Goal: Contribute content: Contribute content

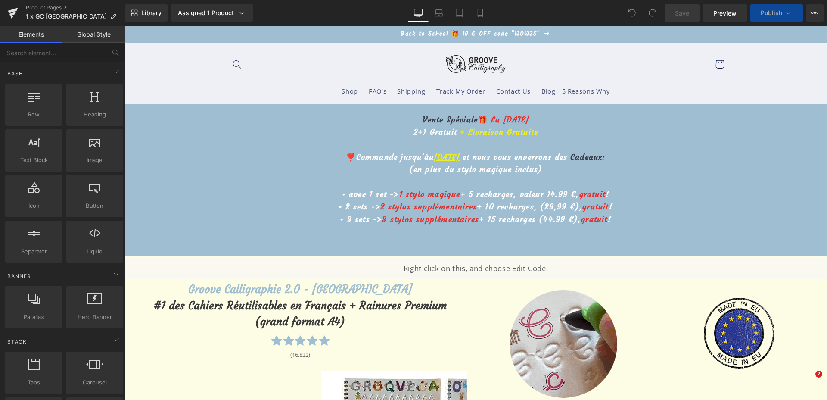
click at [434, 158] on u "15 octobre" at bounding box center [447, 157] width 26 height 10
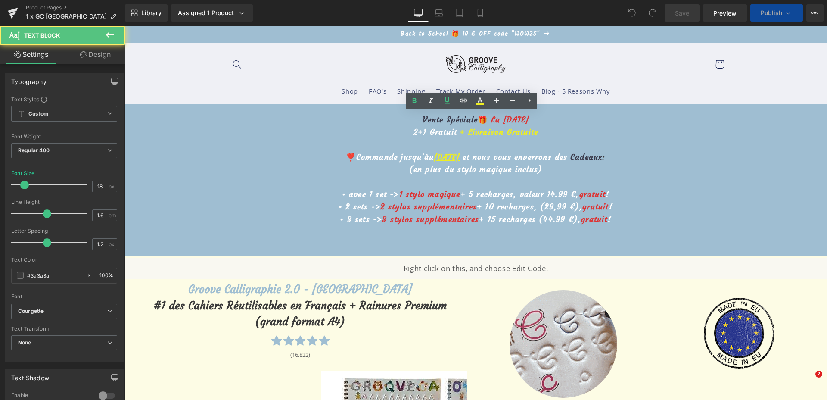
click at [434, 154] on u "15 octobre" at bounding box center [447, 157] width 26 height 10
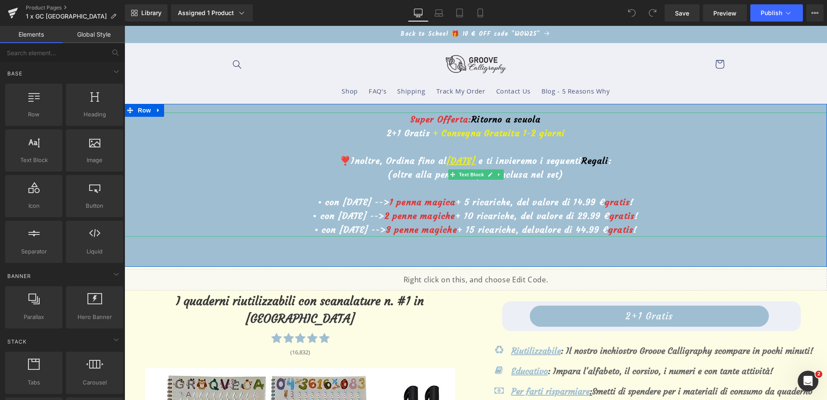
click at [446, 158] on u "15 ottobre" at bounding box center [460, 160] width 29 height 11
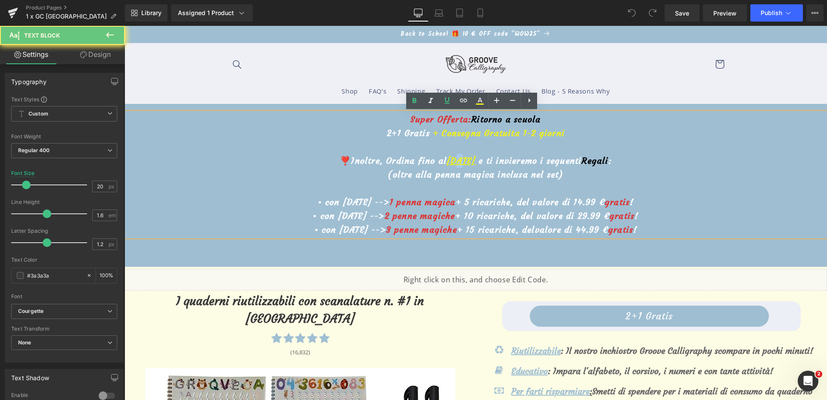
click at [446, 158] on u "15 ottobre" at bounding box center [460, 160] width 29 height 11
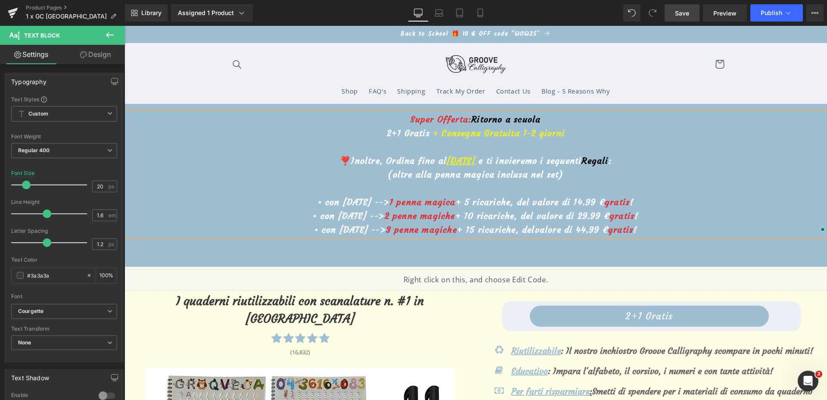
click at [682, 12] on span "Save" at bounding box center [682, 13] width 14 height 9
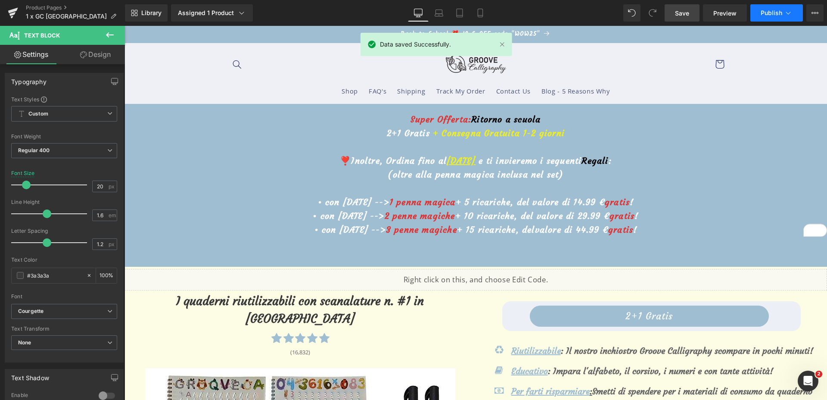
click at [761, 17] on button "Publish" at bounding box center [776, 12] width 53 height 17
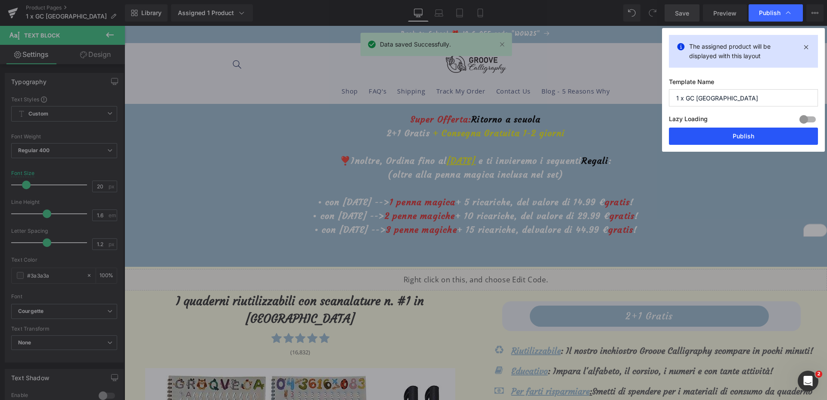
click at [717, 136] on button "Publish" at bounding box center [743, 135] width 149 height 17
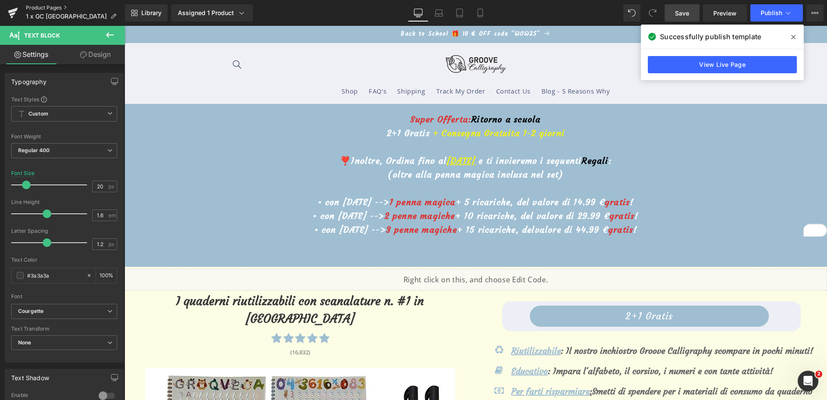
click at [41, 6] on link "Product Pages" at bounding box center [75, 7] width 99 height 7
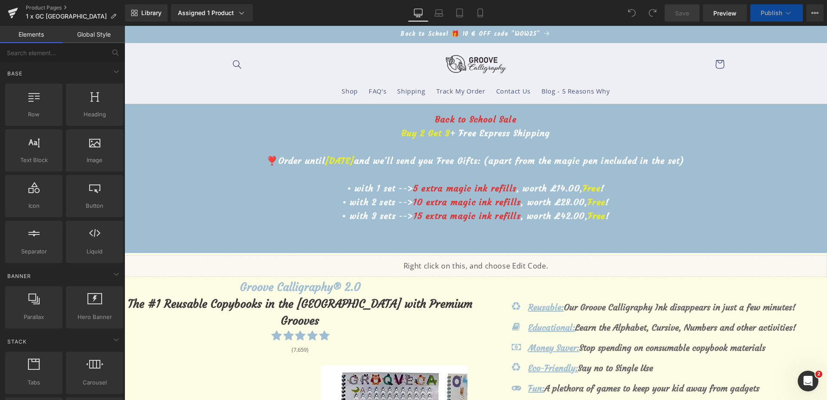
click at [350, 158] on span "[DATE]" at bounding box center [339, 160] width 29 height 11
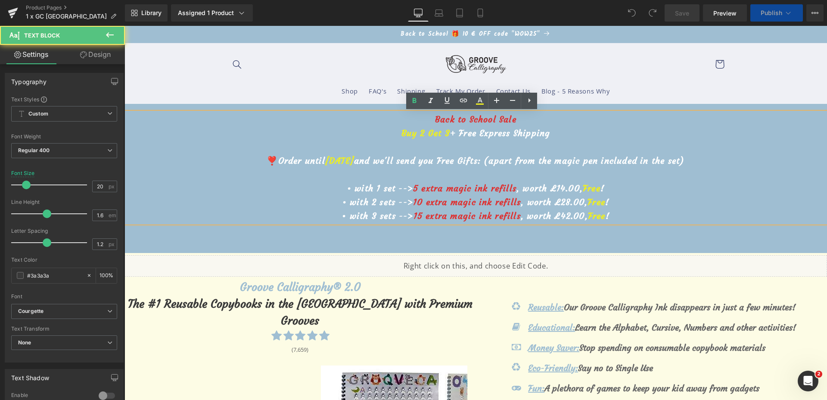
click at [353, 158] on span "[DATE]" at bounding box center [339, 160] width 29 height 11
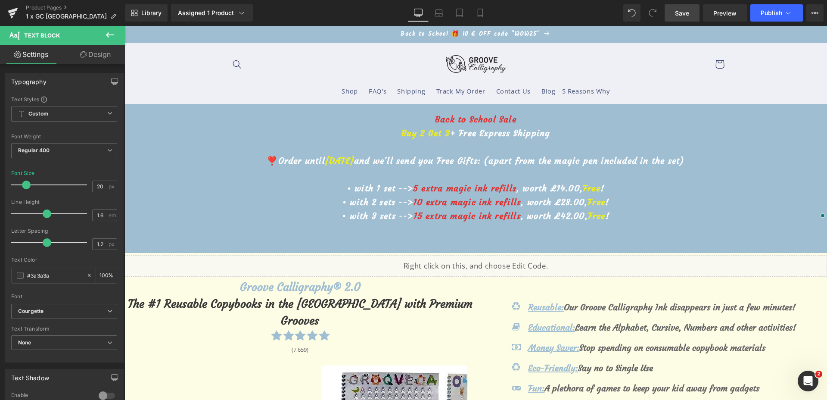
click at [669, 17] on link "Save" at bounding box center [681, 12] width 35 height 17
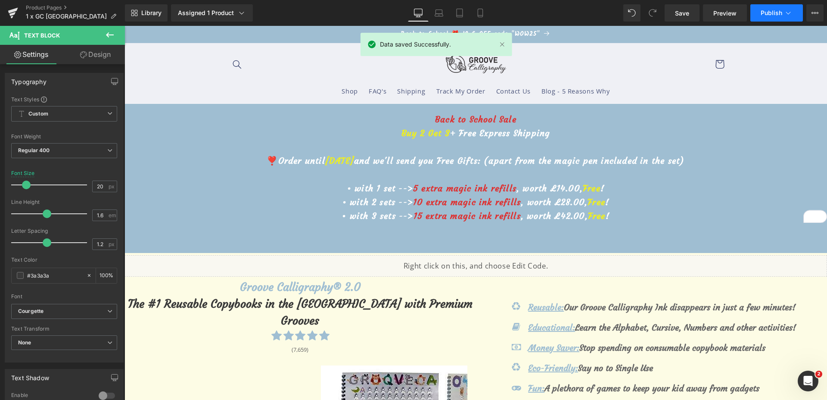
click at [772, 14] on span "Publish" at bounding box center [771, 12] width 22 height 7
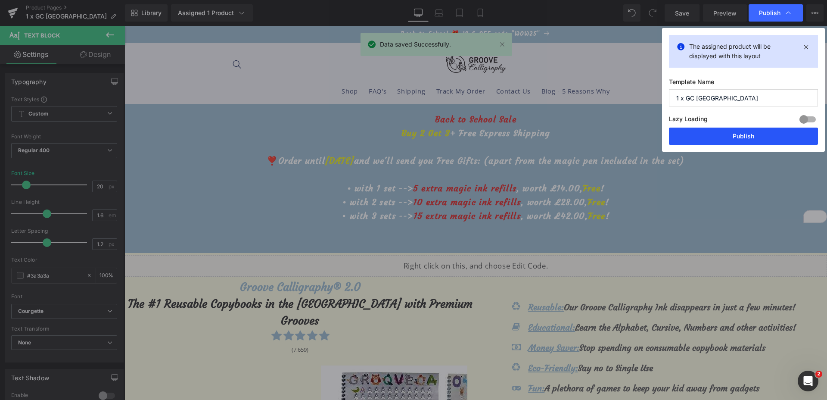
click at [735, 131] on button "Publish" at bounding box center [743, 135] width 149 height 17
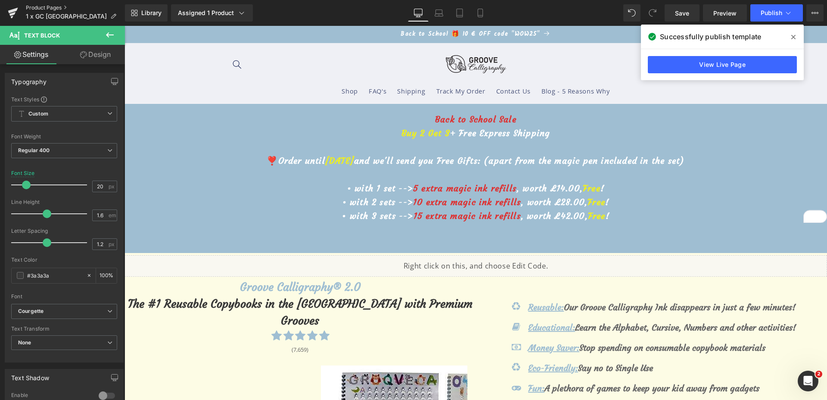
click at [54, 8] on link "Product Pages" at bounding box center [75, 7] width 99 height 7
